Goal: Task Accomplishment & Management: Manage account settings

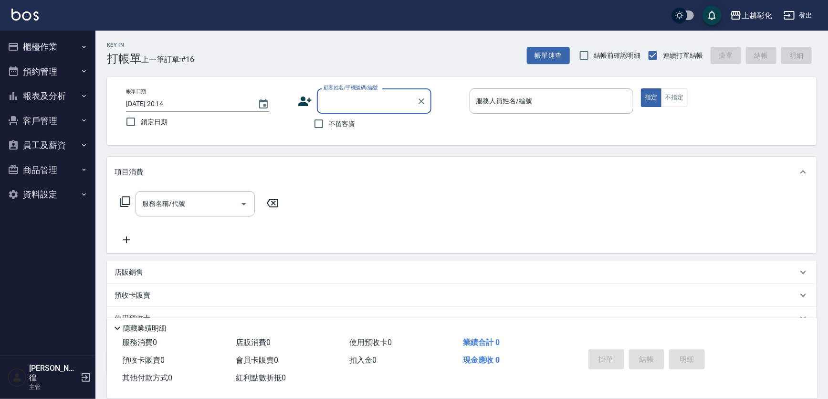
click at [334, 96] on input "顧客姓名/手機號碼/編號" at bounding box center [367, 101] width 92 height 17
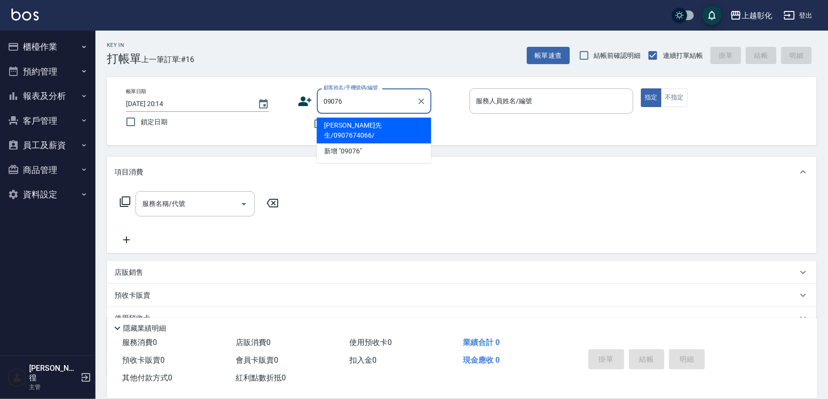
type input "[PERSON_NAME]先生/0907674066/"
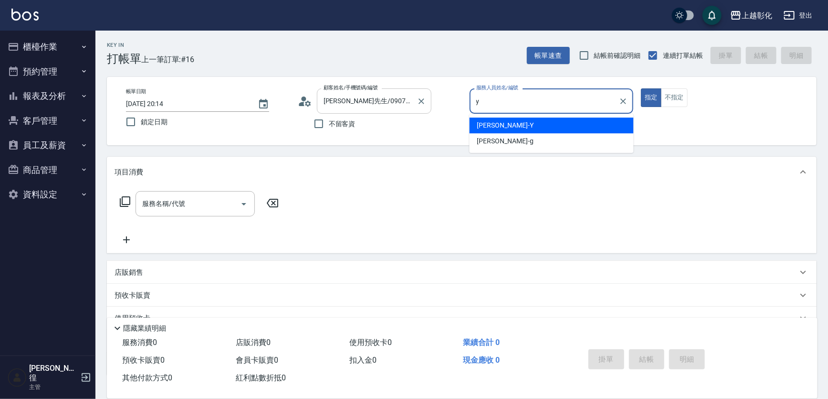
type input "[PERSON_NAME]-Y"
type button "true"
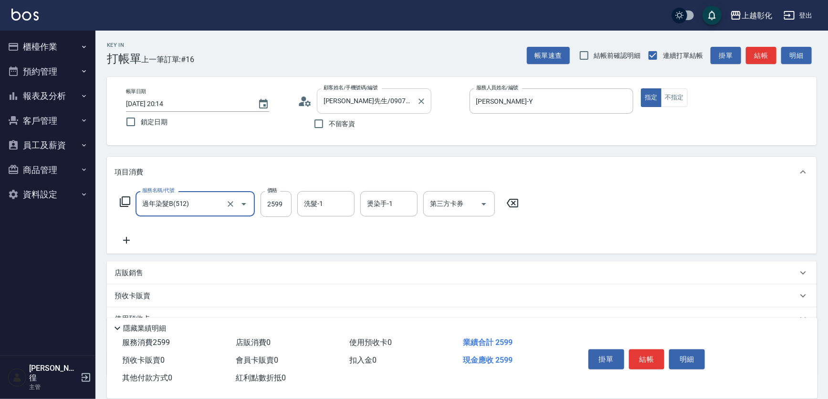
type input "過年染髮B(512)"
type input "1999"
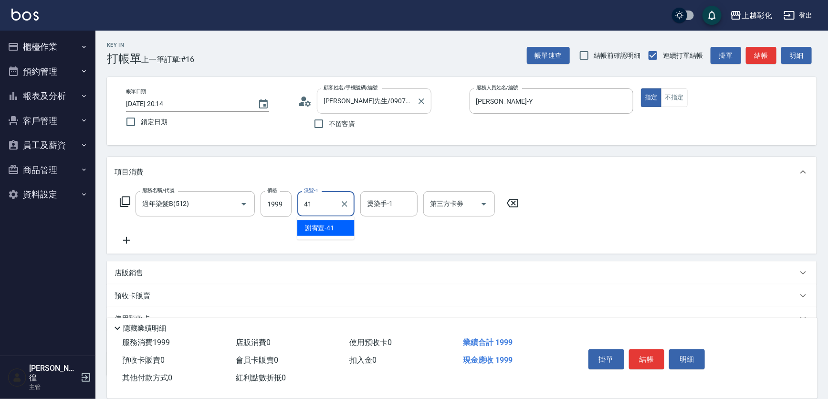
type input "[PERSON_NAME]-41"
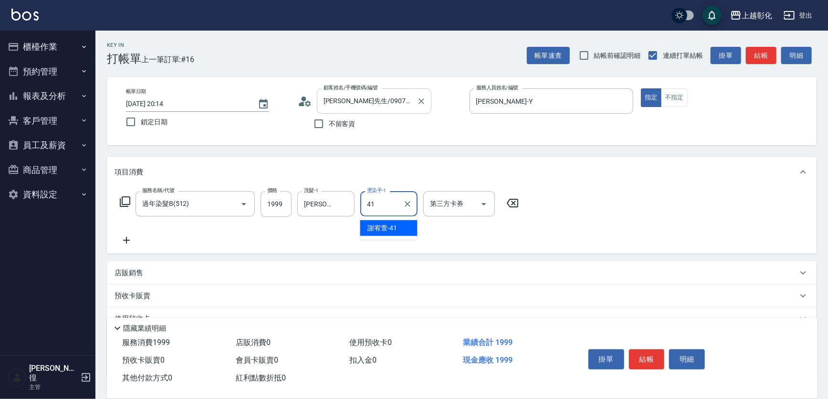
type input "[PERSON_NAME]-41"
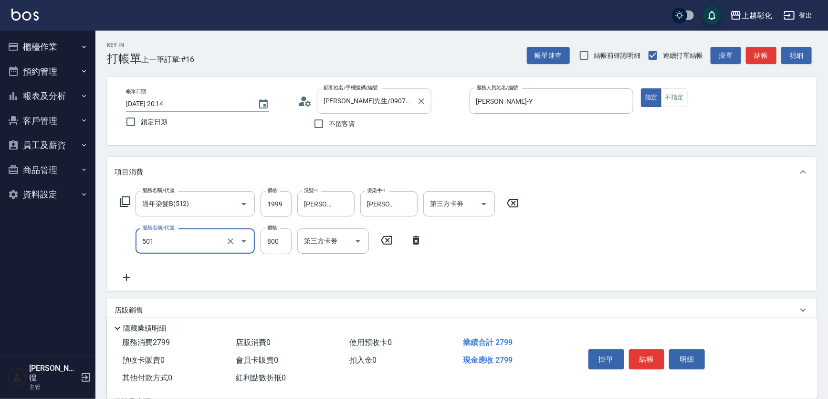
type input "染髮(501)"
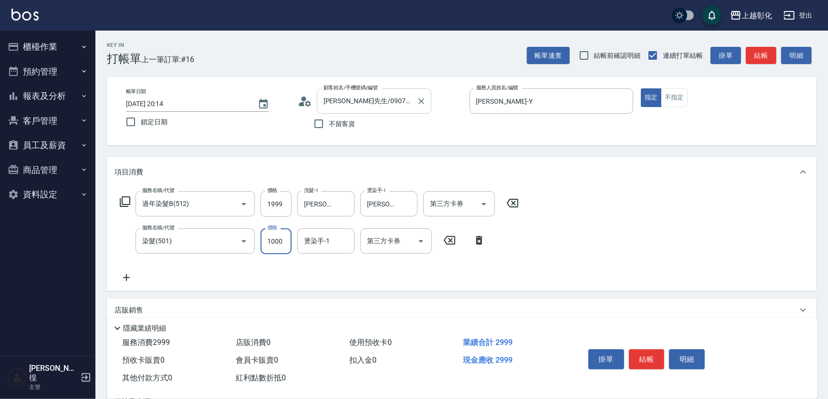
type input "1000"
type input "[PERSON_NAME]-41"
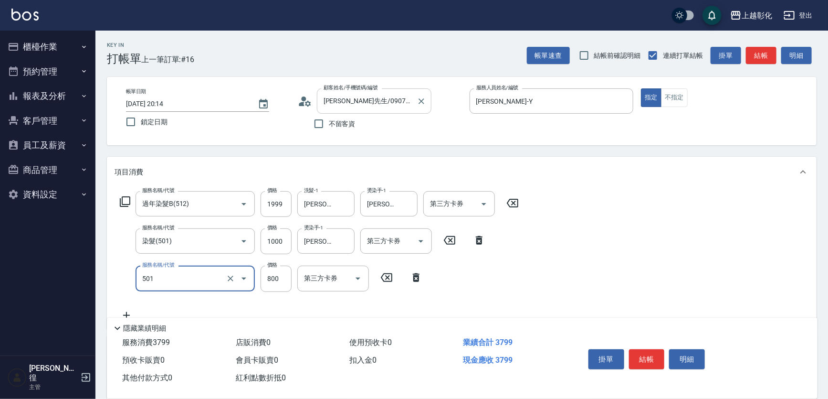
type input "染髮(501)"
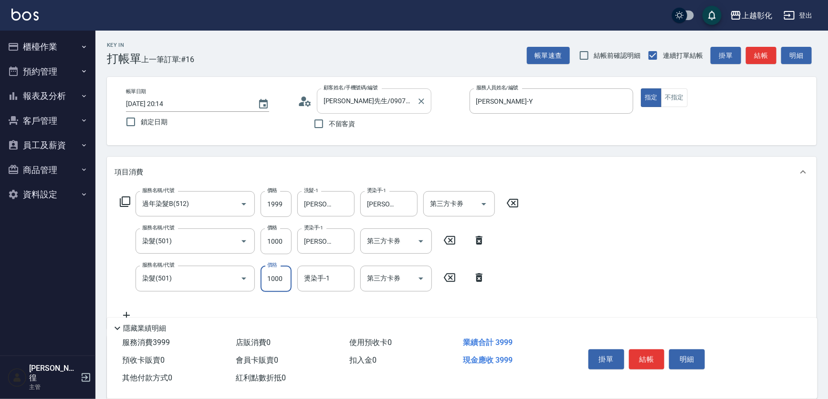
type input "1000"
type input "[PERSON_NAME]-41"
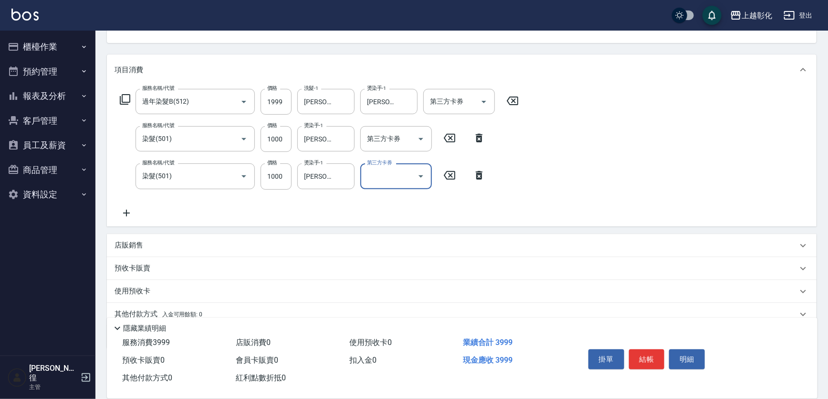
scroll to position [130, 0]
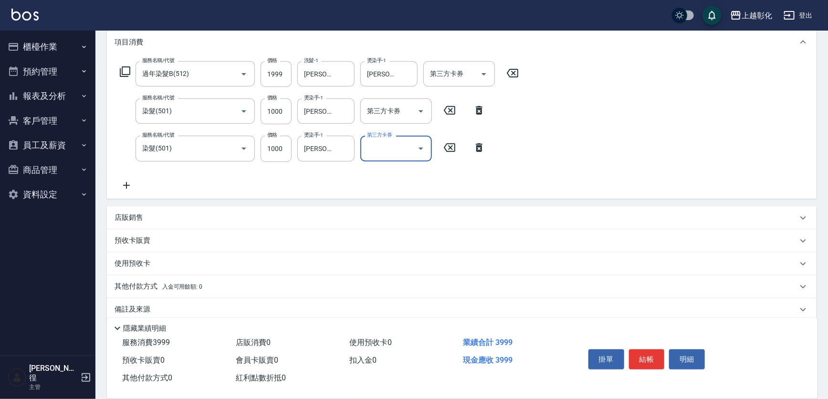
click at [152, 232] on div "預收卡販賣" at bounding box center [462, 240] width 710 height 23
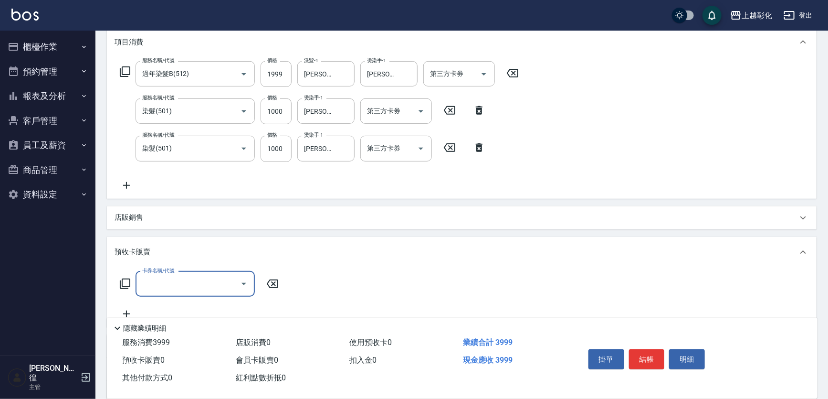
scroll to position [0, 0]
click at [153, 214] on div "店販銷售" at bounding box center [456, 217] width 683 height 10
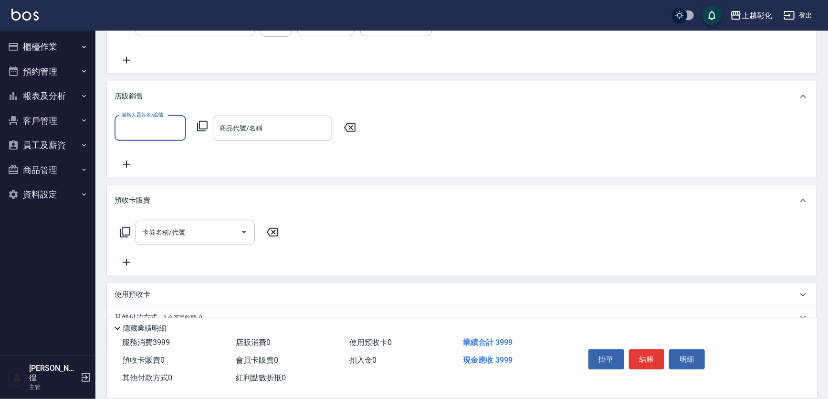
scroll to position [258, 0]
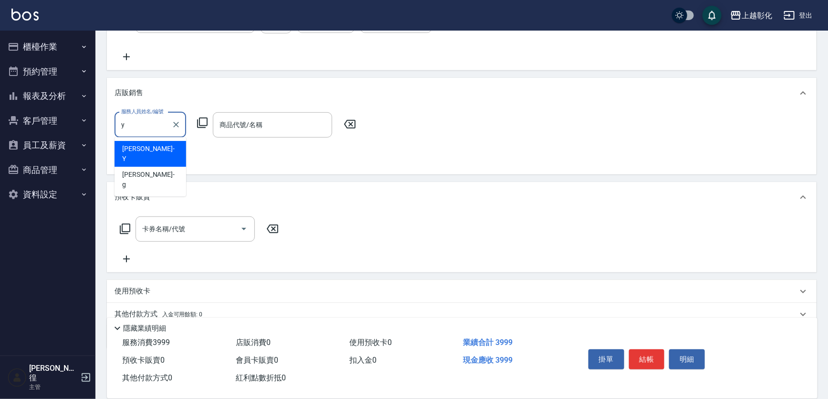
type input "[PERSON_NAME]-Y"
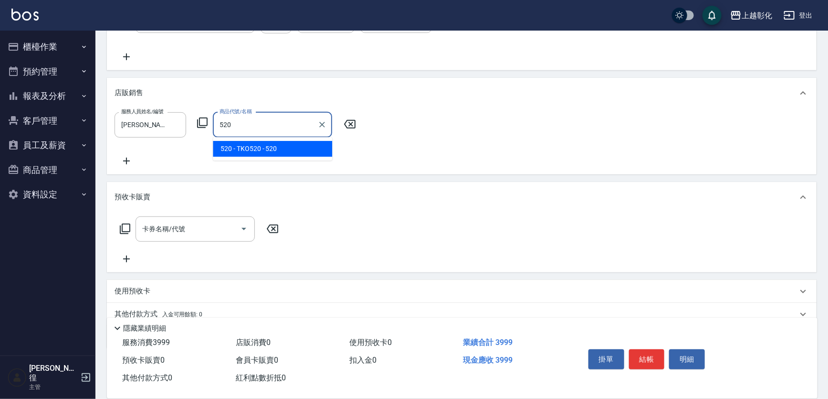
type input "TKO520"
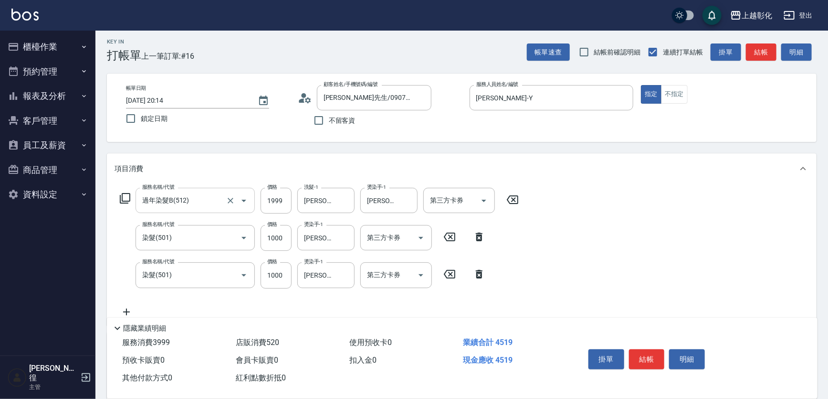
scroll to position [0, 0]
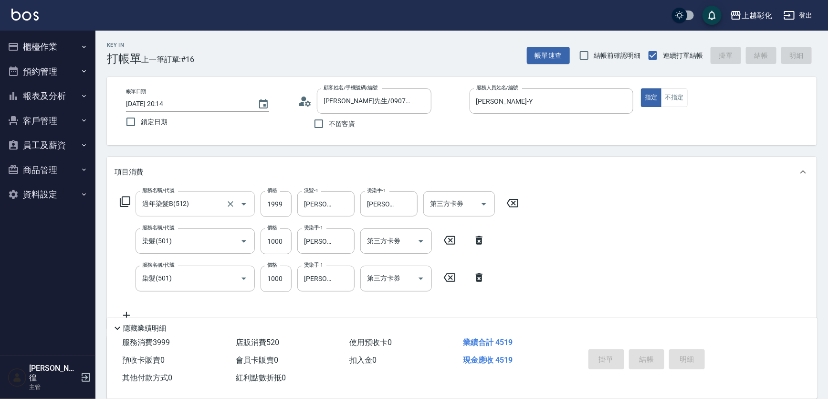
type input "[DATE] 20:45"
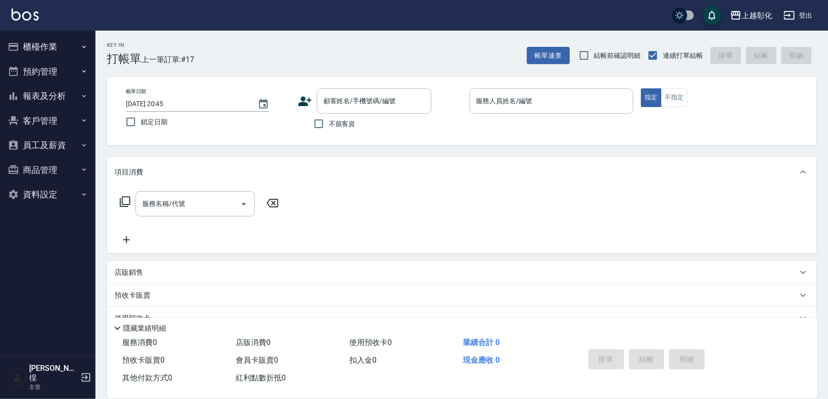
click at [31, 28] on div "上越彰化 登出" at bounding box center [414, 15] width 828 height 31
click at [31, 46] on button "櫃檯作業" at bounding box center [48, 46] width 88 height 25
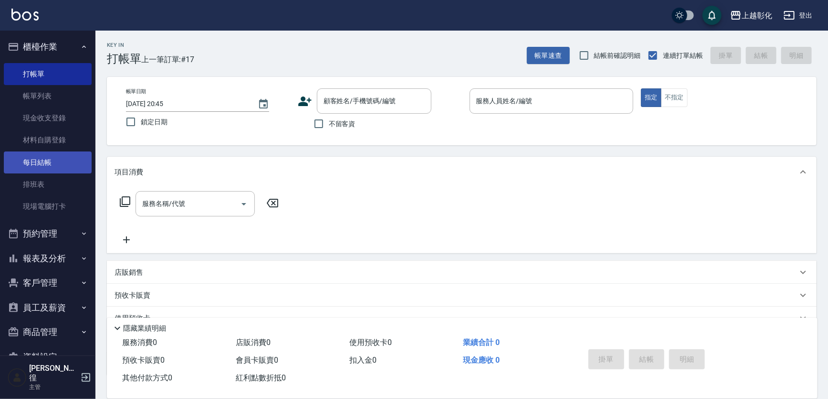
click at [68, 158] on link "每日結帳" at bounding box center [48, 162] width 88 height 22
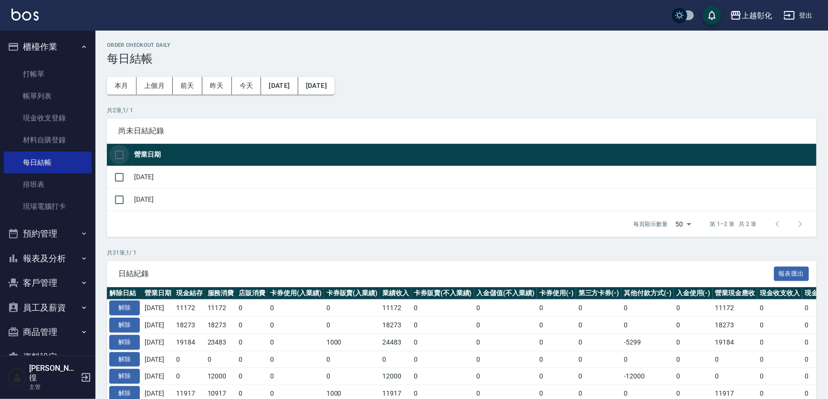
click at [115, 146] on input "checkbox" at bounding box center [119, 155] width 20 height 20
checkbox input "true"
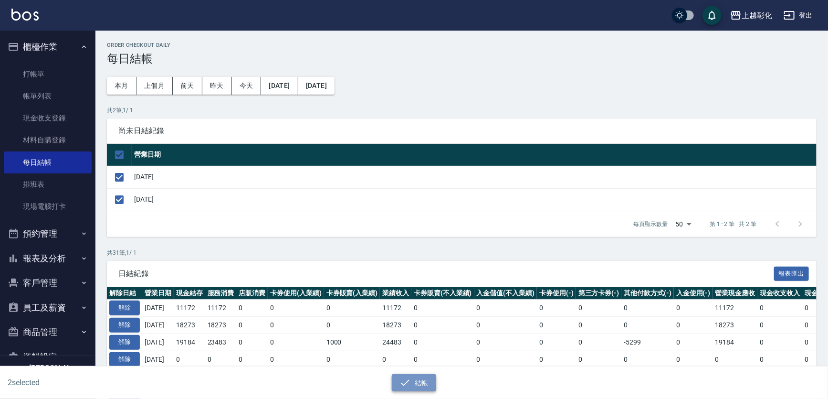
click at [429, 384] on button "結帳" at bounding box center [414, 383] width 44 height 18
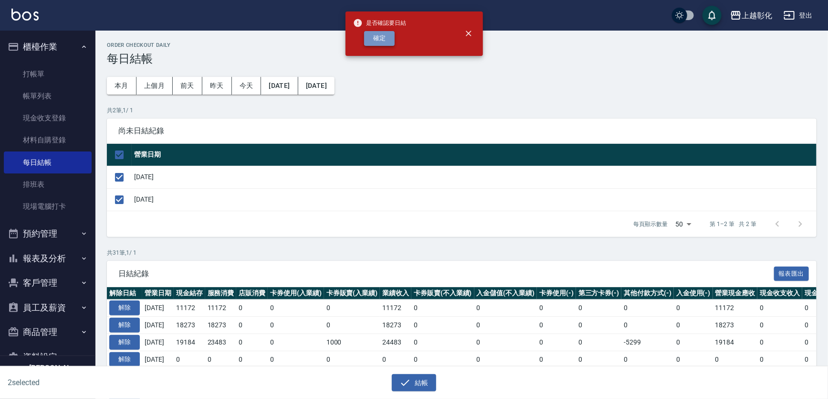
click at [369, 32] on button "確定" at bounding box center [379, 38] width 31 height 15
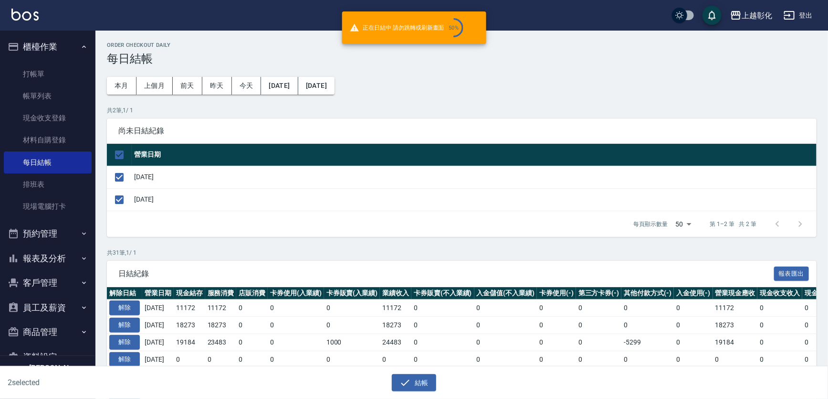
checkbox input "false"
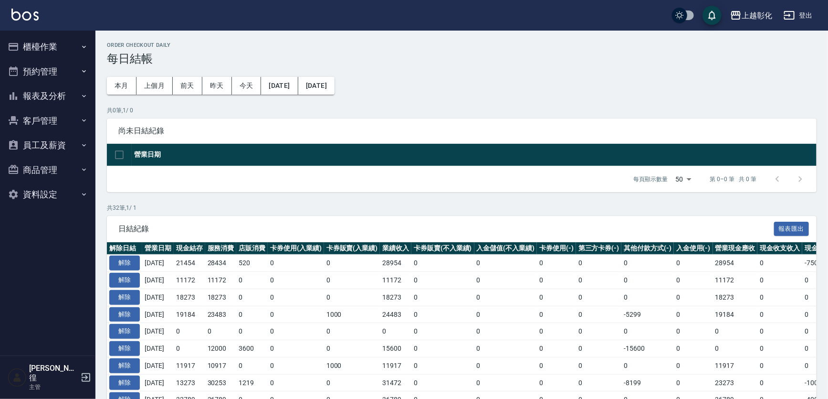
click at [67, 95] on button "報表及分析" at bounding box center [48, 96] width 88 height 25
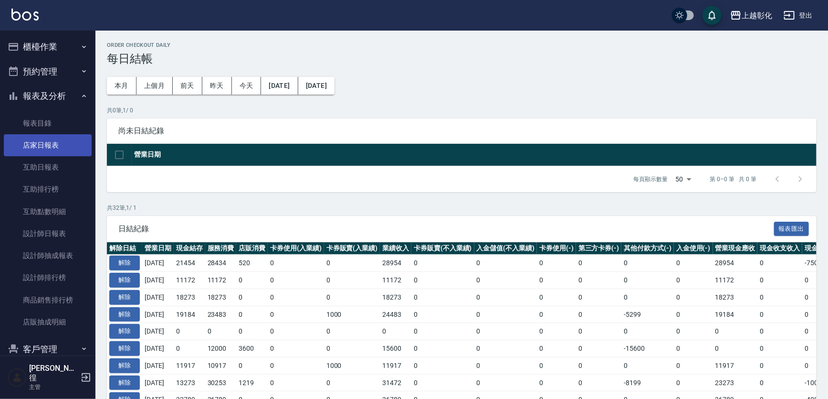
click at [42, 155] on link "店家日報表" at bounding box center [48, 145] width 88 height 22
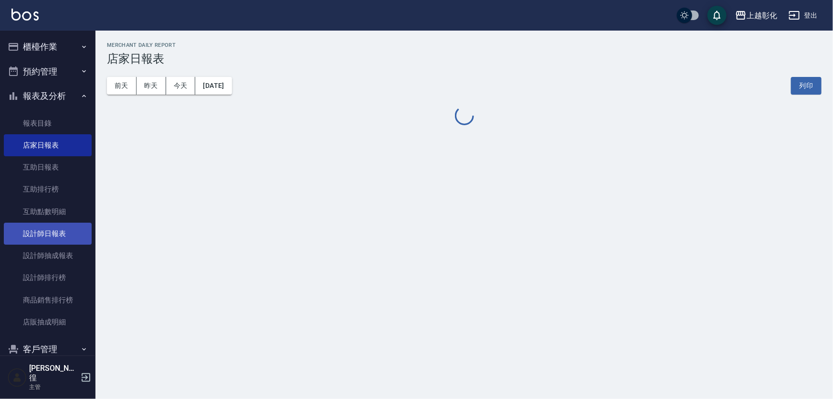
click at [74, 240] on link "設計師日報表" at bounding box center [48, 233] width 88 height 22
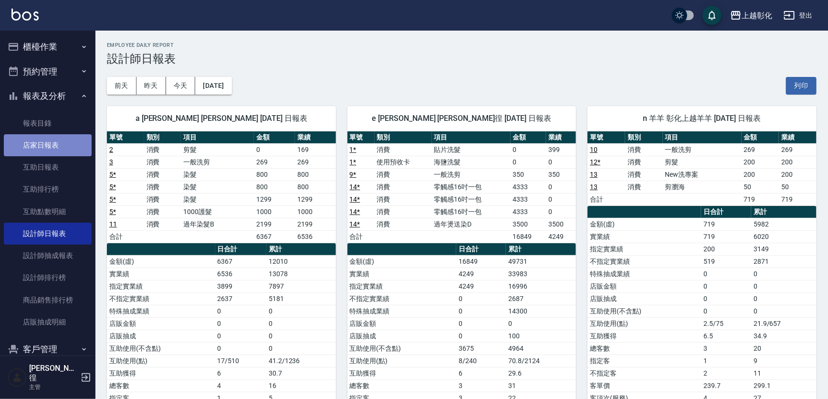
click at [64, 153] on link "店家日報表" at bounding box center [48, 145] width 88 height 22
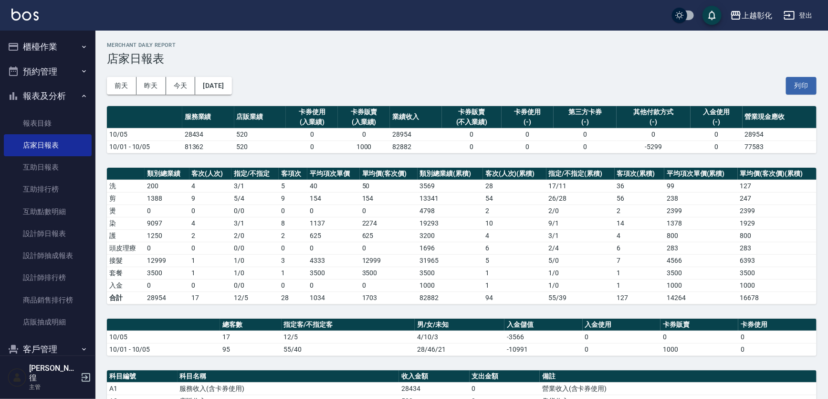
click at [32, 41] on button "櫃檯作業" at bounding box center [48, 46] width 88 height 25
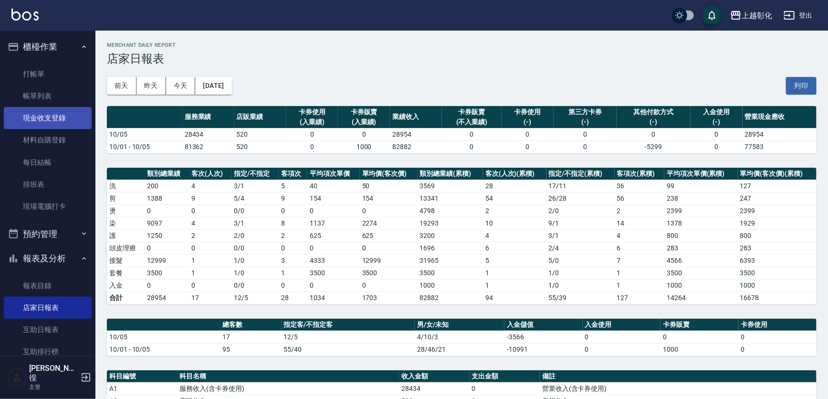
click at [45, 114] on link "現金收支登錄" at bounding box center [48, 118] width 88 height 22
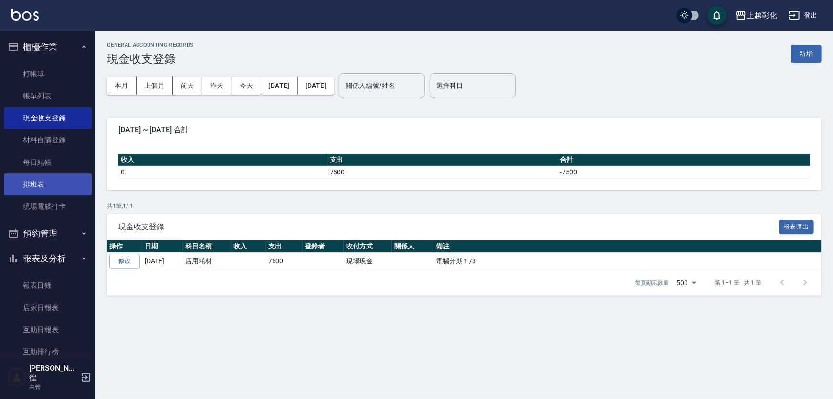
click at [60, 178] on link "排班表" at bounding box center [48, 184] width 88 height 22
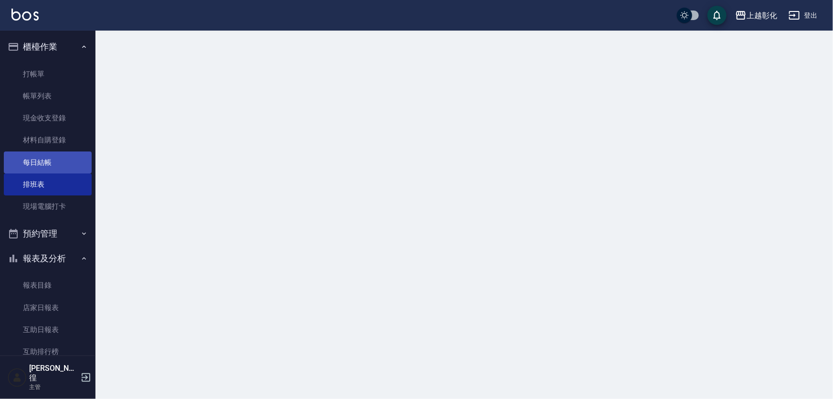
click at [69, 158] on link "每日結帳" at bounding box center [48, 162] width 88 height 22
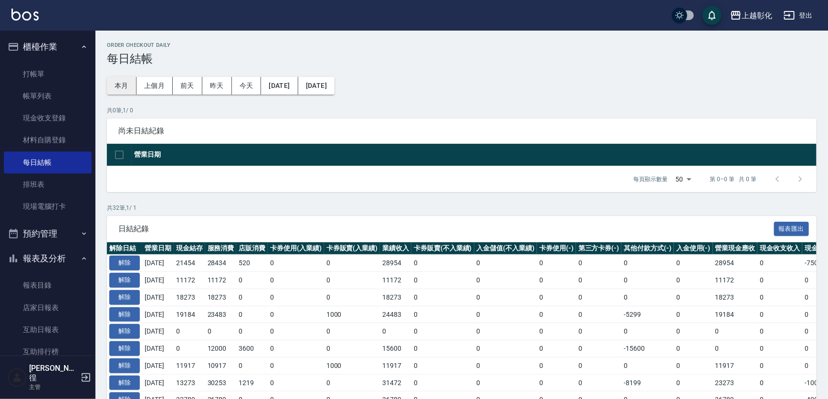
click at [116, 90] on button "本月" at bounding box center [122, 86] width 30 height 18
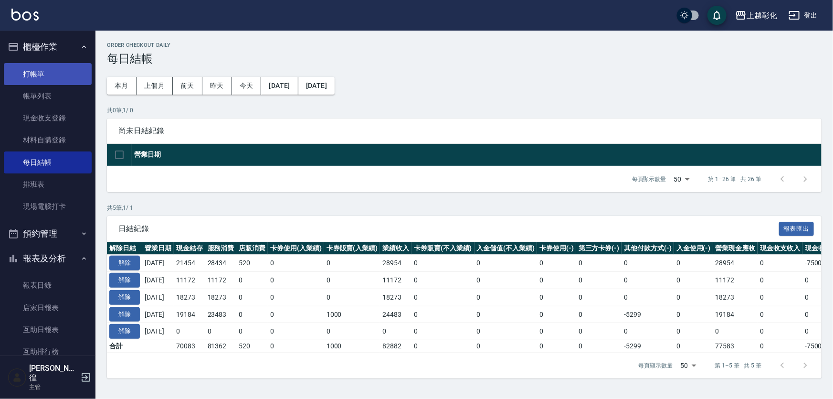
click at [48, 74] on link "打帳單" at bounding box center [48, 74] width 88 height 22
